Goal: Task Accomplishment & Management: Manage account settings

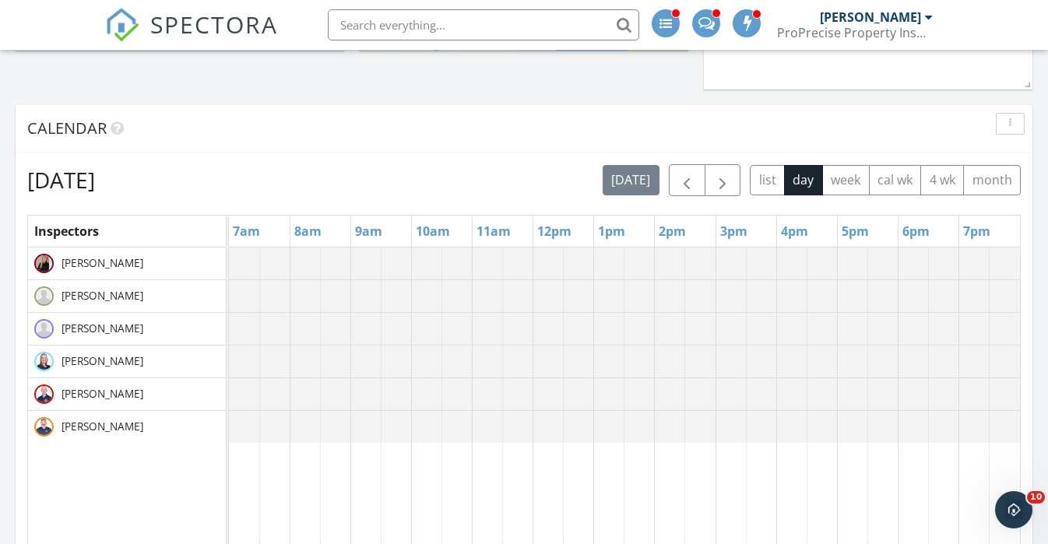
scroll to position [593, 0]
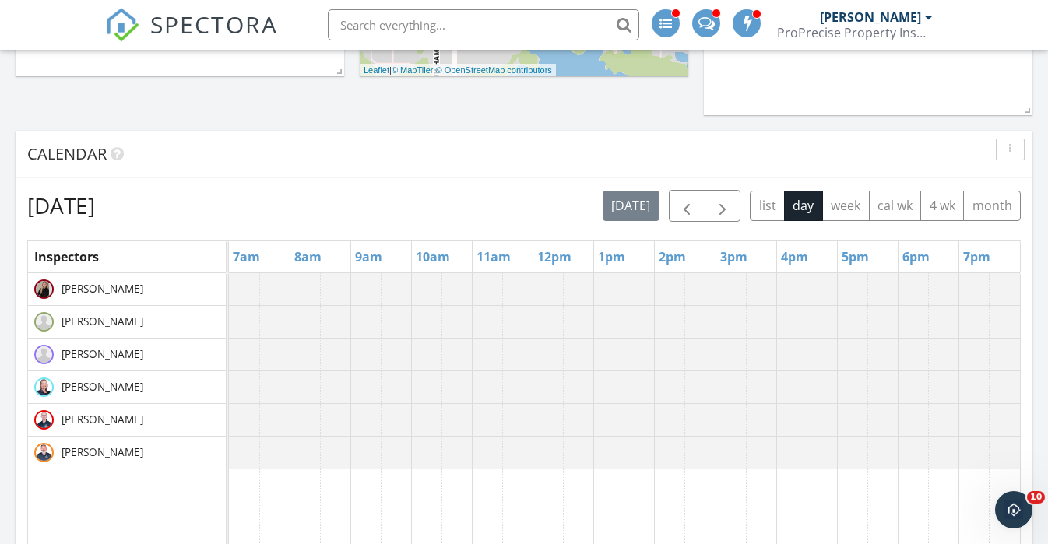
click at [400, 23] on input "text" at bounding box center [483, 24] width 311 height 31
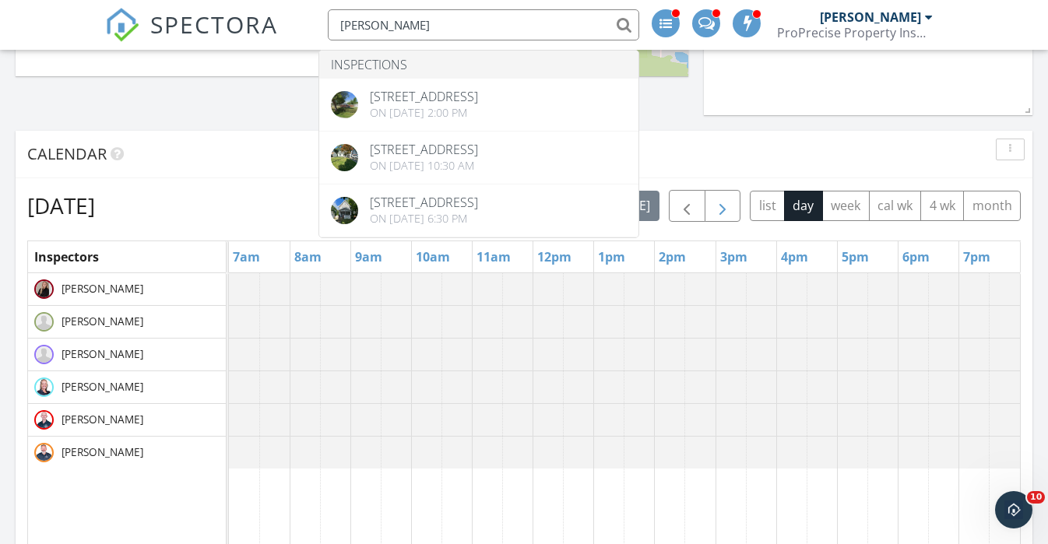
type input "roxan"
click at [725, 210] on span "button" at bounding box center [722, 206] width 19 height 19
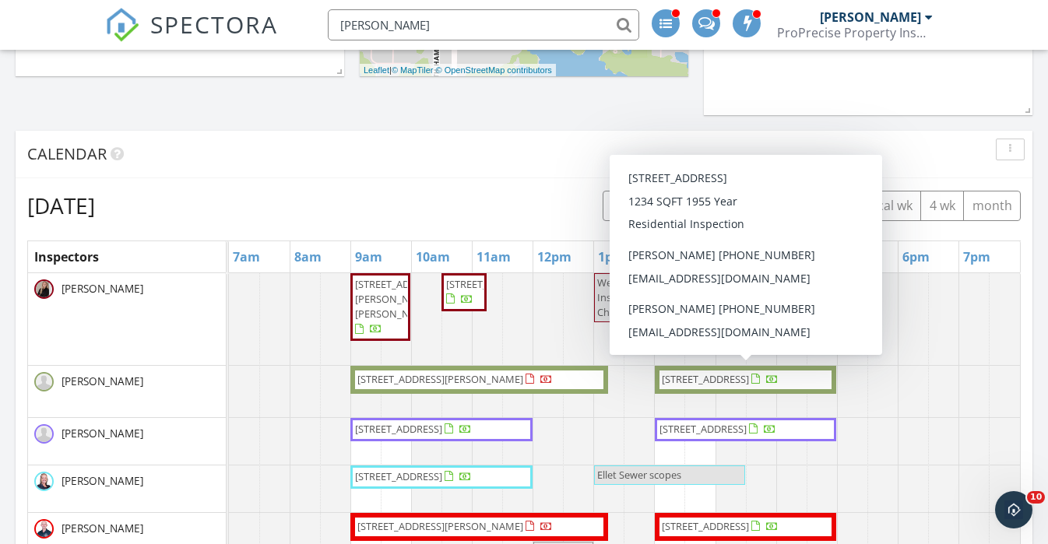
click at [754, 388] on span "34779 Beachpark Dr, Eastlake 44095" at bounding box center [720, 380] width 120 height 16
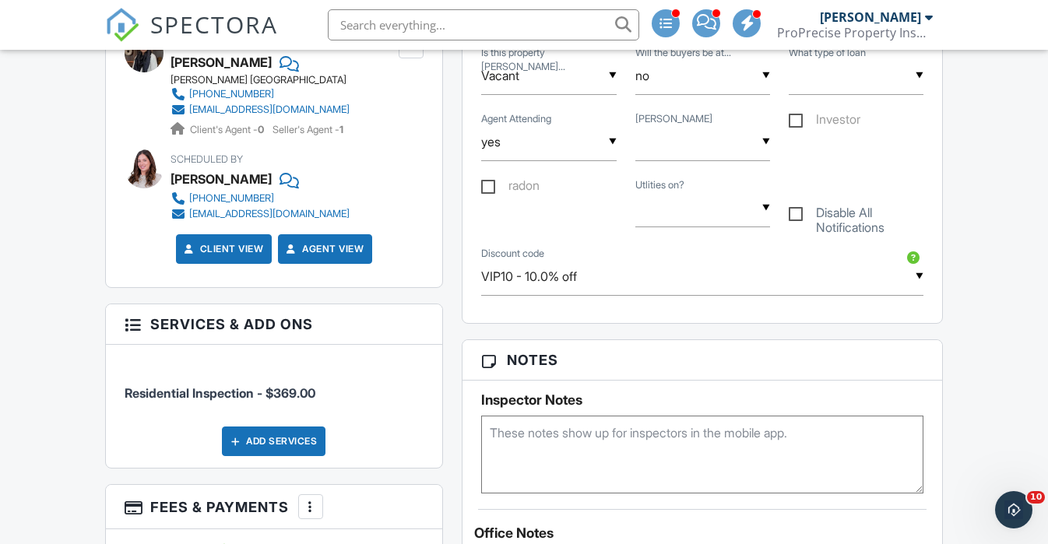
scroll to position [926, 0]
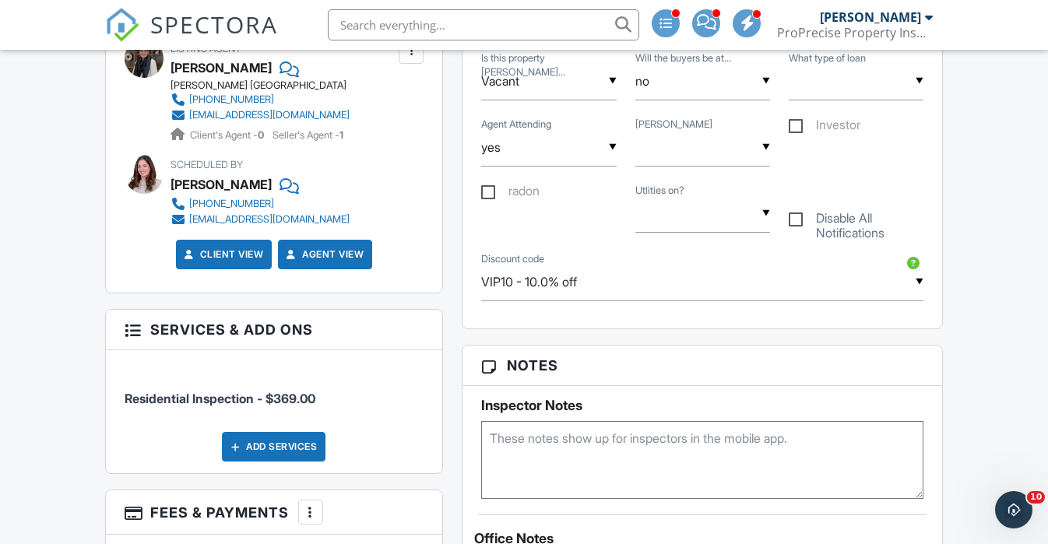
click at [401, 33] on input "text" at bounding box center [483, 24] width 311 height 31
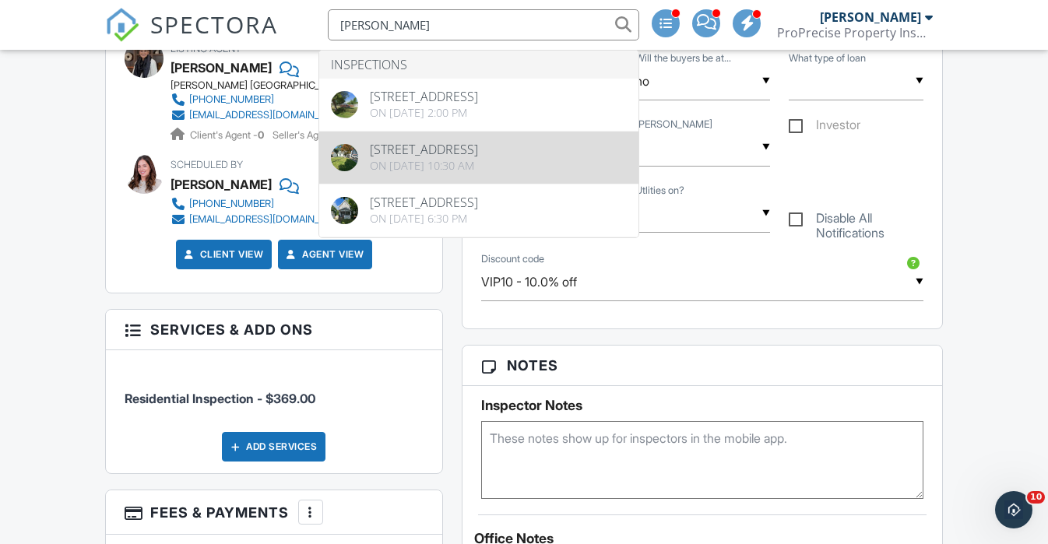
type input "roxan"
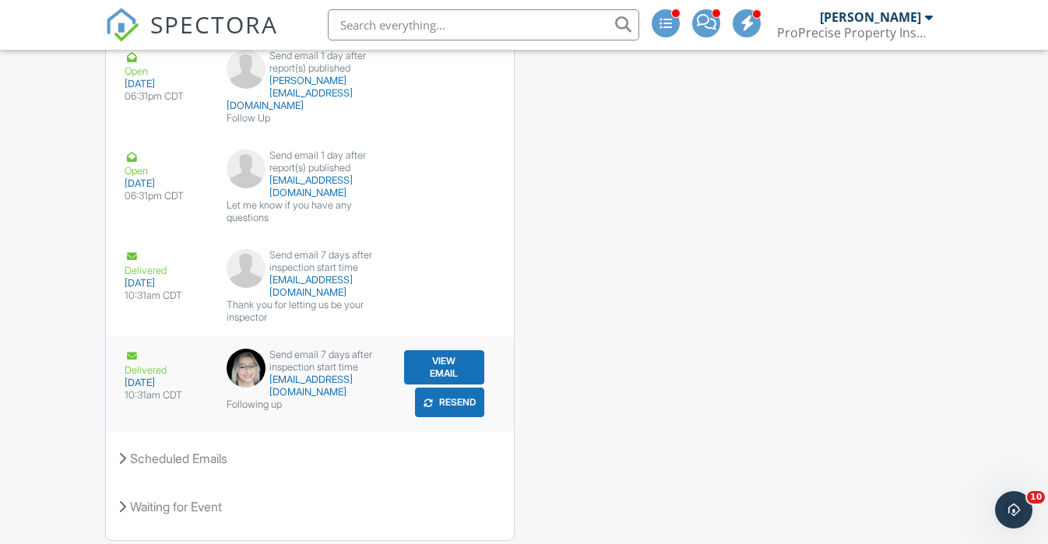
scroll to position [3379, 0]
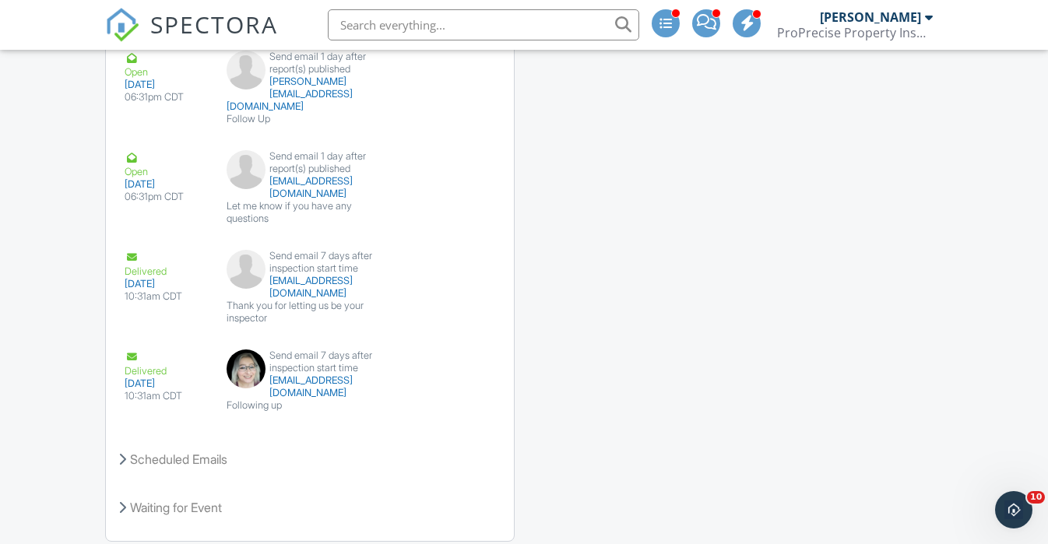
click at [217, 35] on span "SPECTORA" at bounding box center [214, 24] width 128 height 33
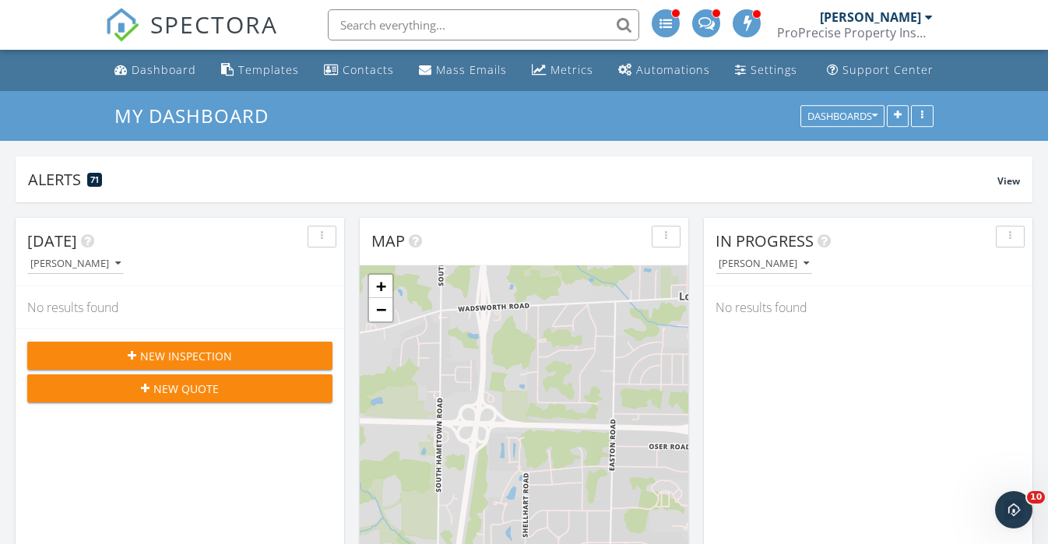
scroll to position [1456, 1048]
click at [372, 18] on input "text" at bounding box center [483, 24] width 311 height 31
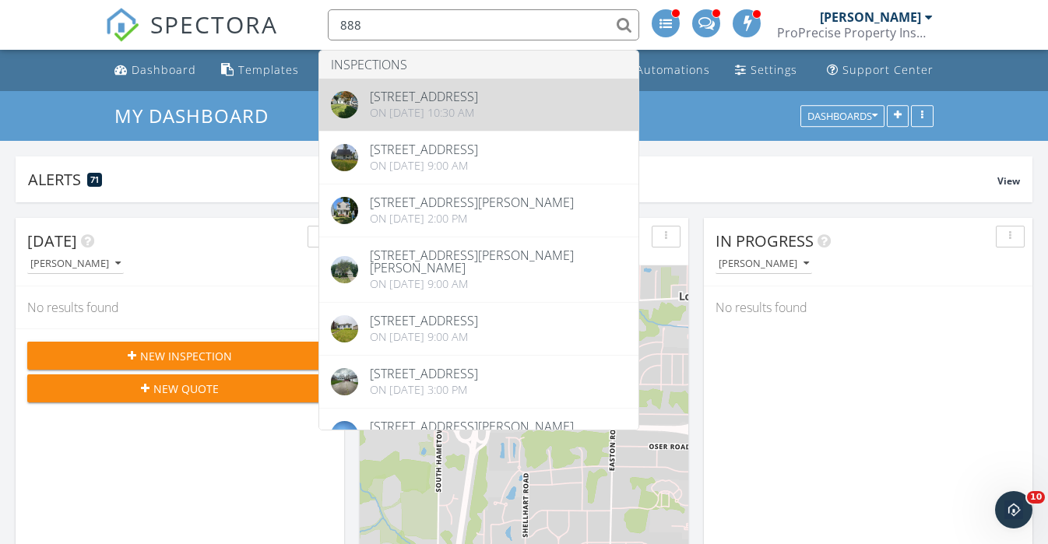
type input "888"
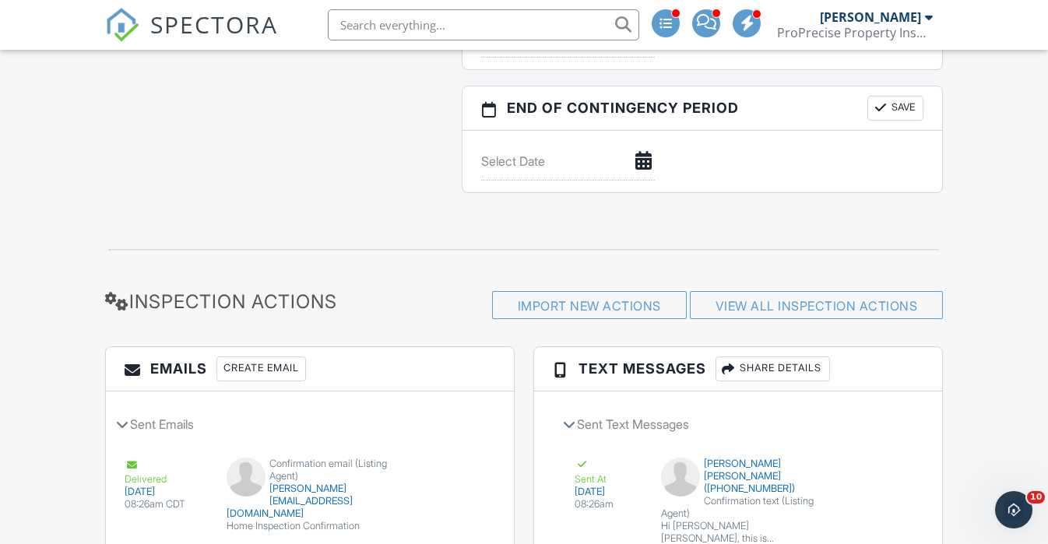
scroll to position [1553, 0]
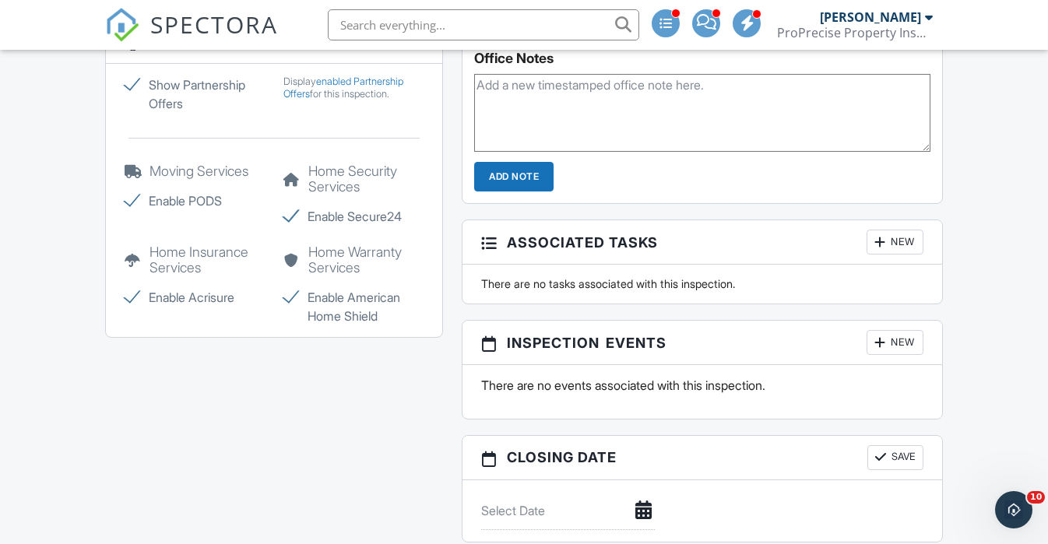
click at [401, 25] on input "text" at bounding box center [483, 24] width 311 height 31
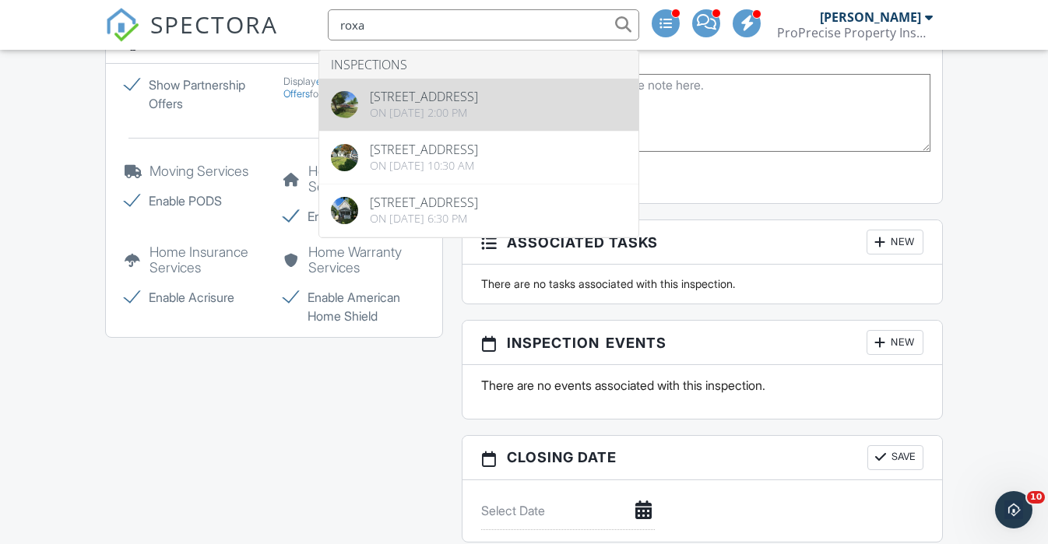
type input "roxa"
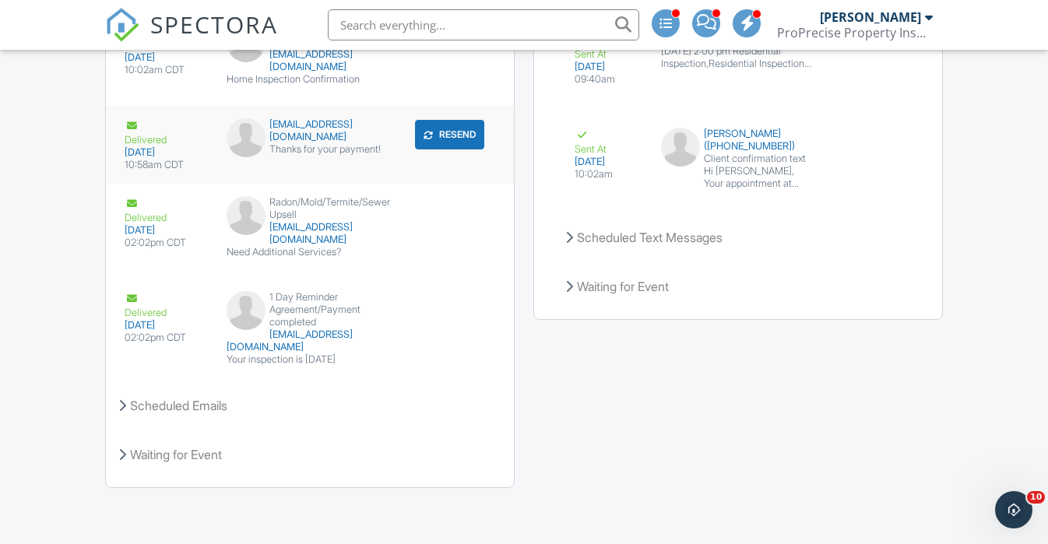
scroll to position [2516, 0]
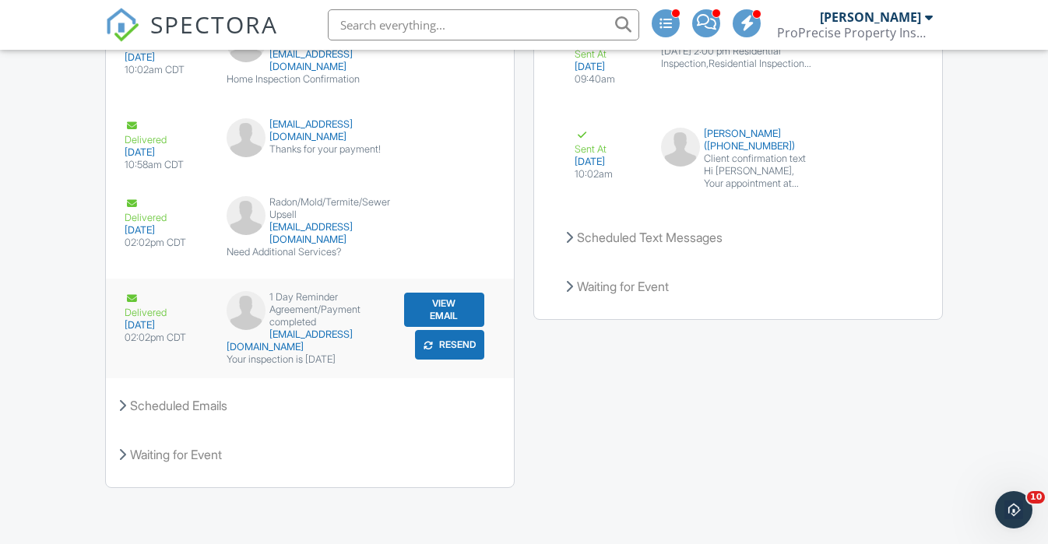
click at [464, 327] on button "View Email" at bounding box center [444, 310] width 80 height 34
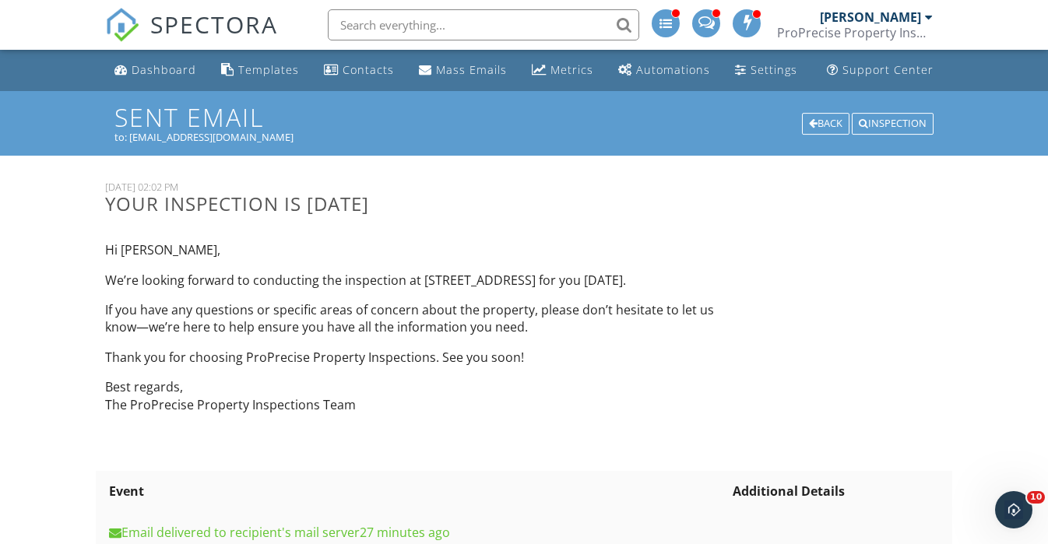
click at [380, 23] on input "text" at bounding box center [483, 24] width 311 height 31
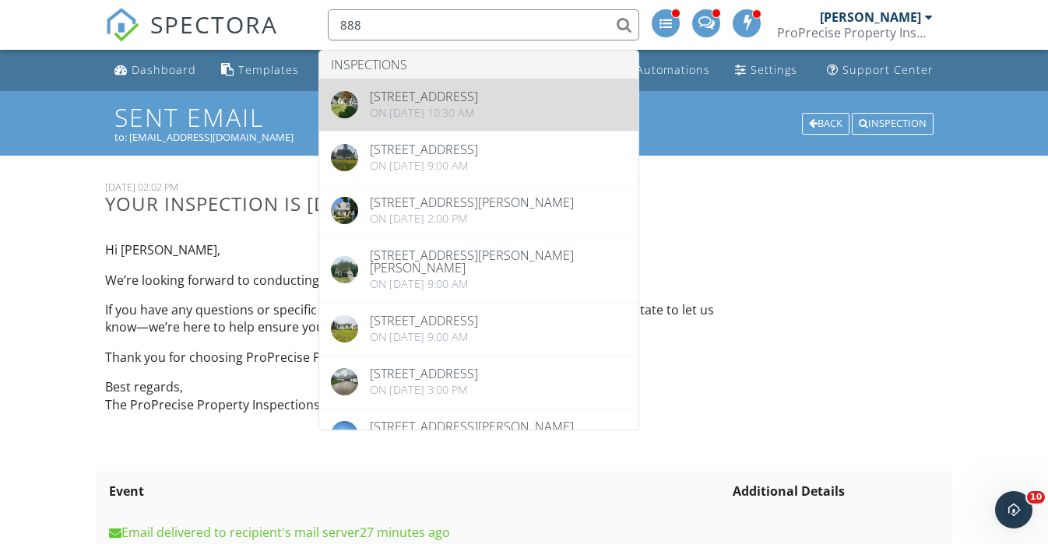
type input "888"
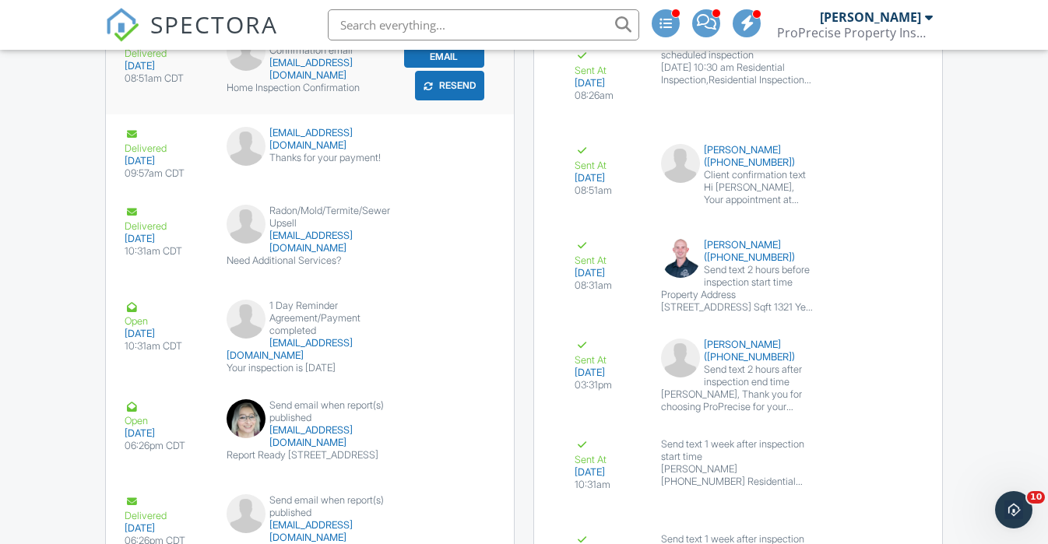
scroll to position [2650, 0]
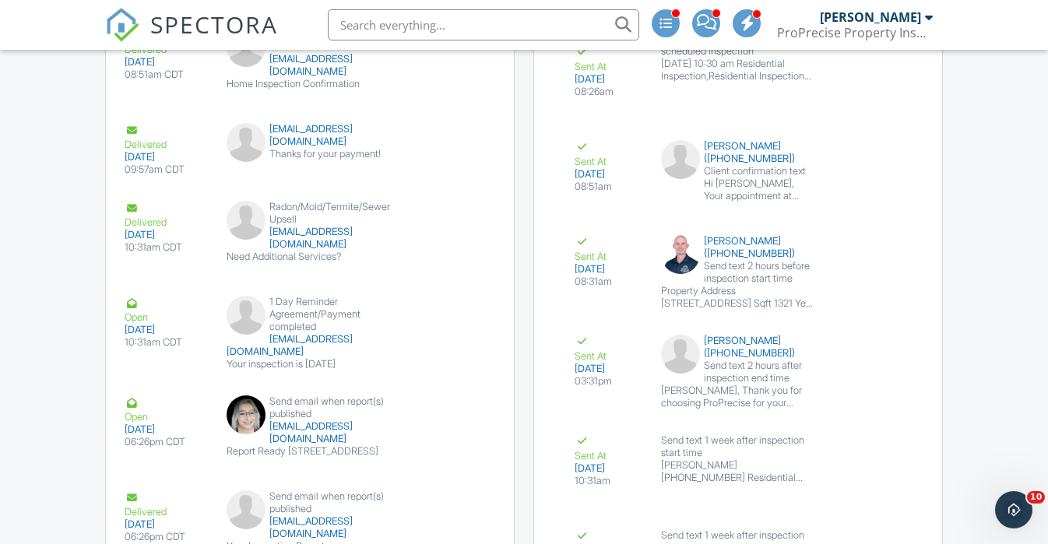
click at [239, 27] on span "SPECTORA" at bounding box center [214, 24] width 128 height 33
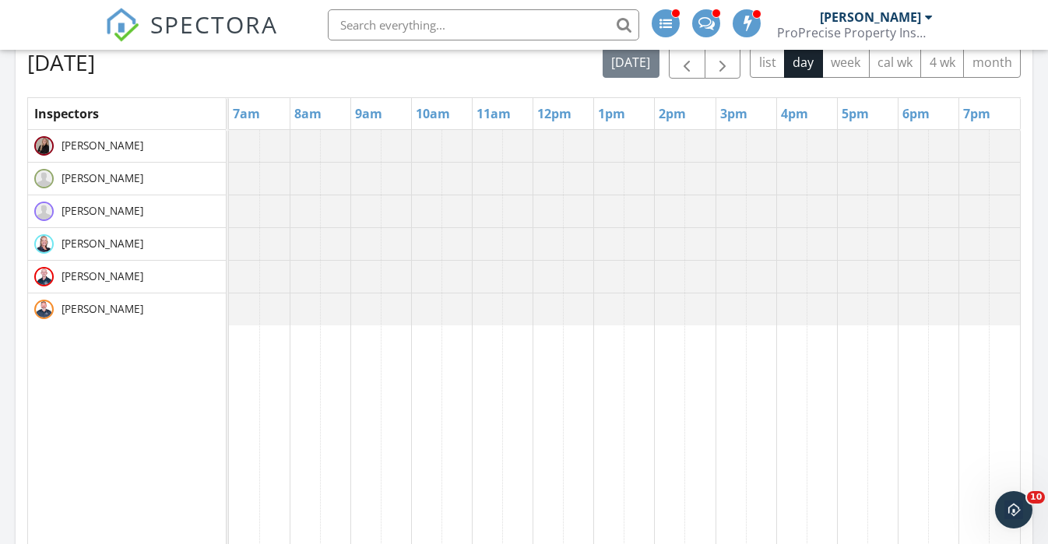
click at [467, 32] on input "text" at bounding box center [483, 24] width 311 height 31
click at [748, 54] on div "today list day week cal wk 4 wk month" at bounding box center [811, 63] width 418 height 32
click at [719, 64] on span "button" at bounding box center [722, 63] width 19 height 19
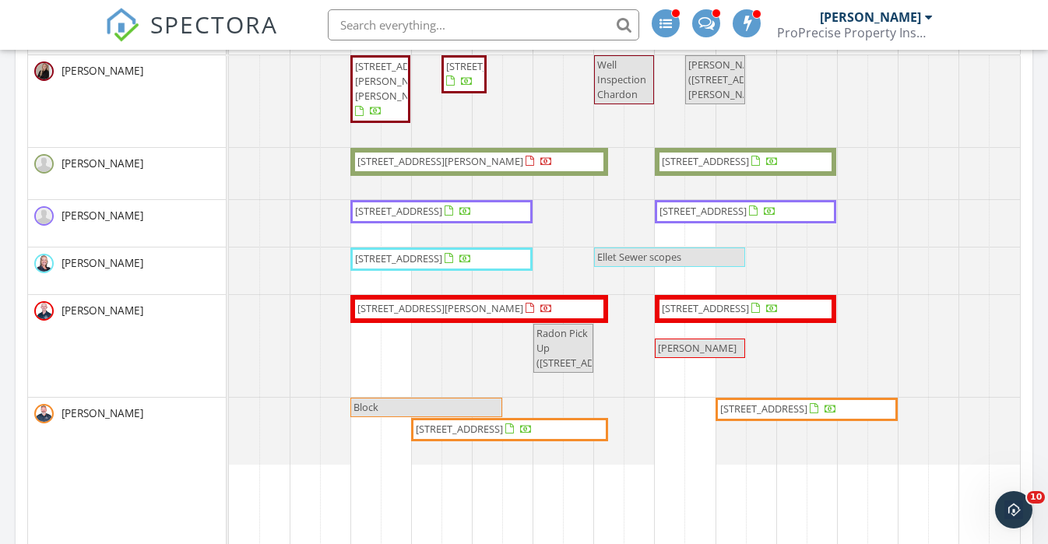
scroll to position [812, 0]
click at [749, 159] on span "34779 Beachpark Dr, Eastlake 44095" at bounding box center [705, 160] width 87 height 14
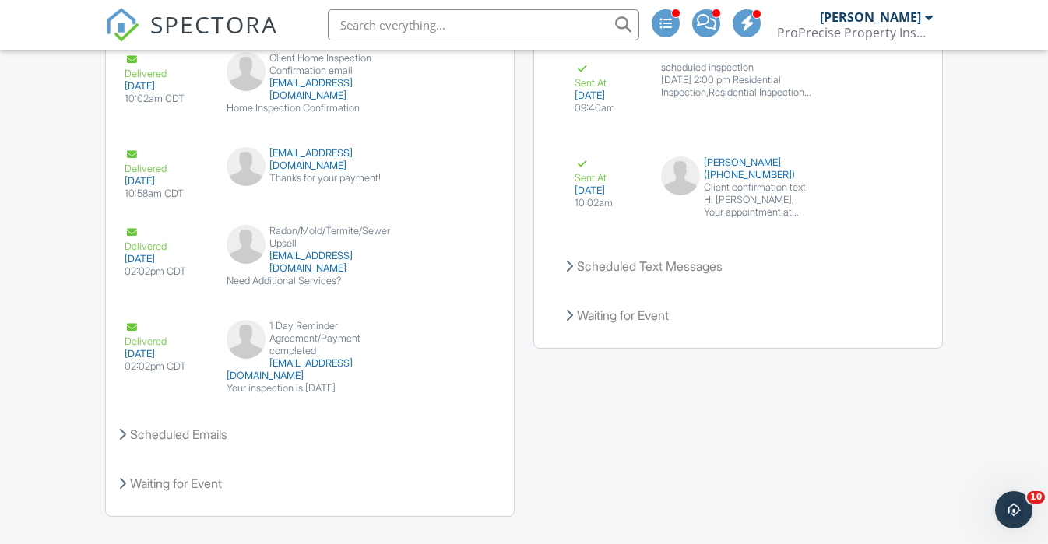
scroll to position [2541, 0]
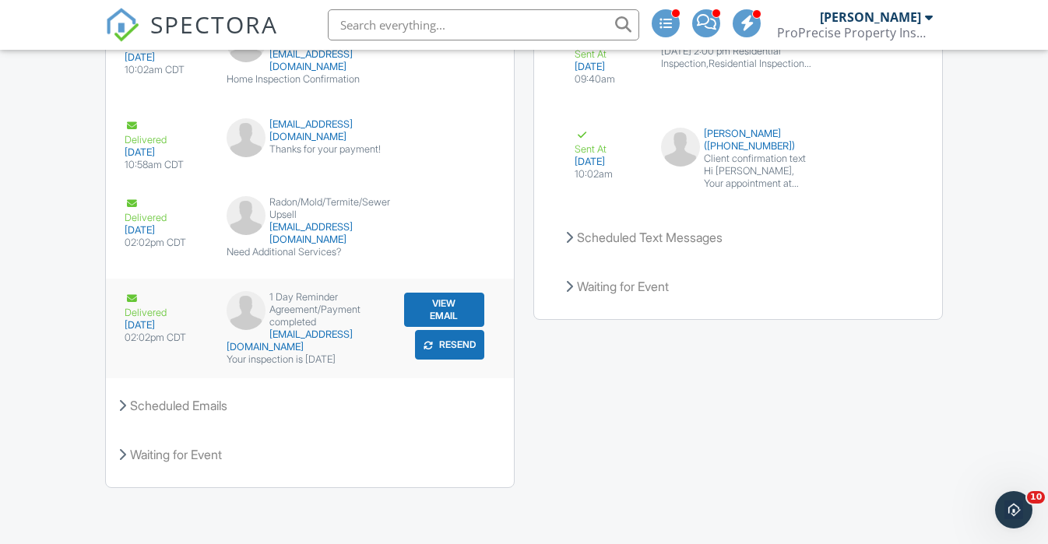
click at [465, 350] on button "Resend" at bounding box center [449, 345] width 69 height 30
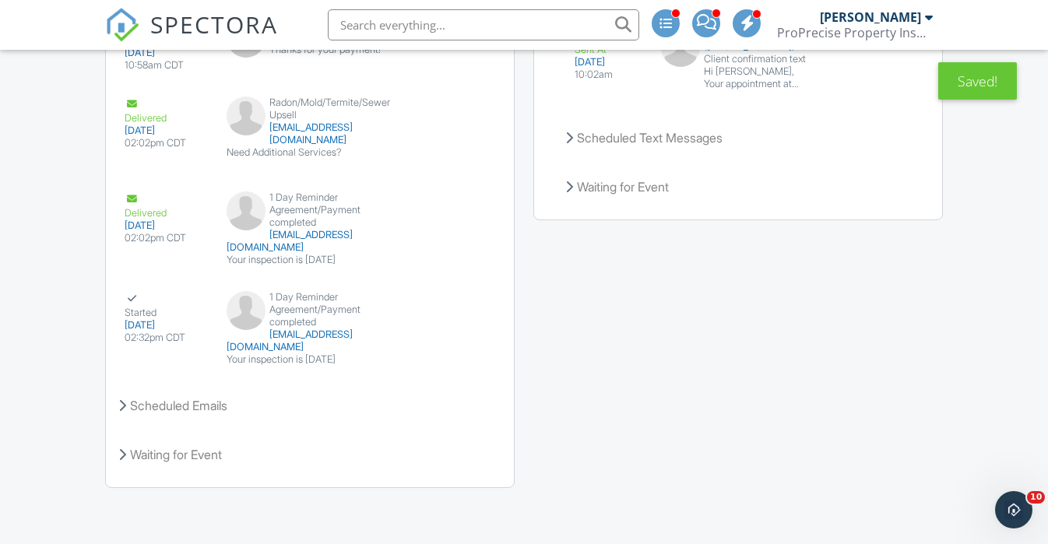
scroll to position [2638, 0]
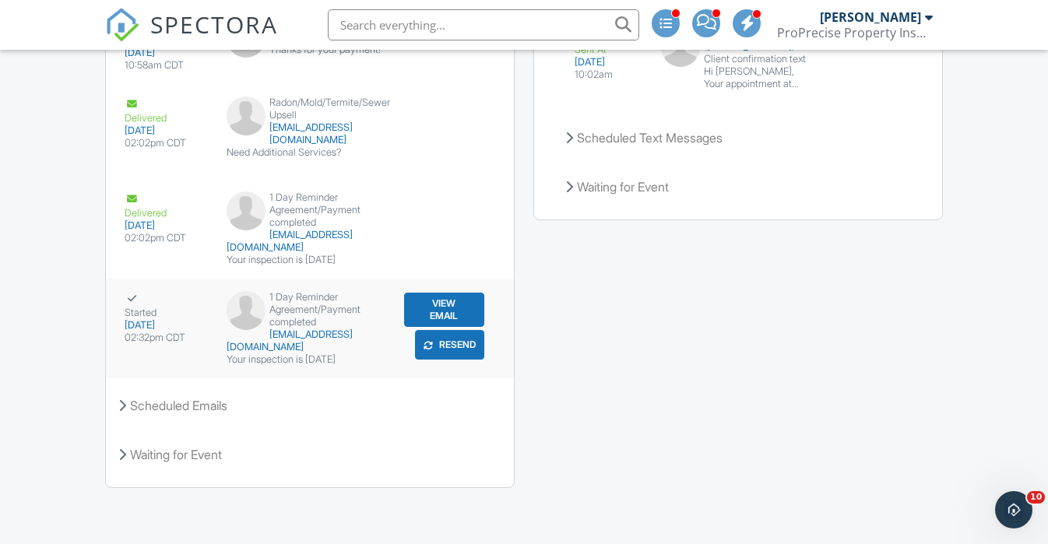
click at [466, 300] on button "View Email" at bounding box center [444, 310] width 80 height 34
